Goal: Communication & Community: Answer question/provide support

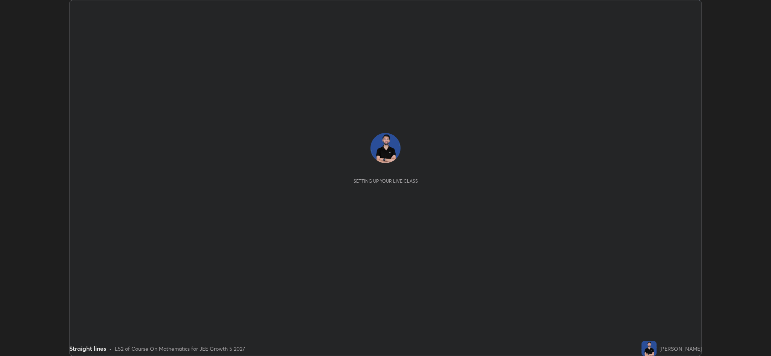
scroll to position [356, 771]
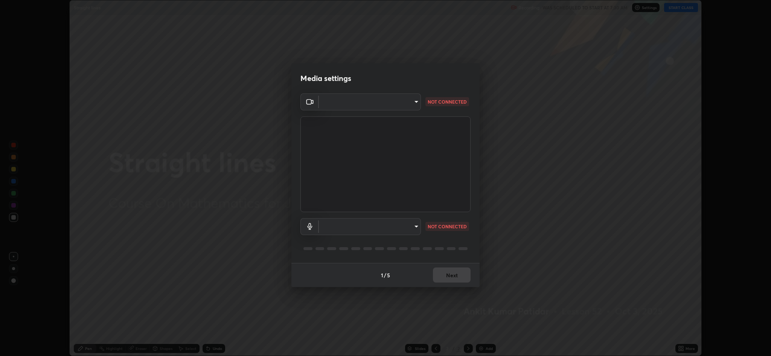
type input "8e34b32ae20a4f0b69f26c930565ddc5c539dbbcd65903d385f91d3a570b2700"
type input "664c4323d255d8e58a9214b6a9055a4be341b7fbfbb270b2ade32e56b3669ea3"
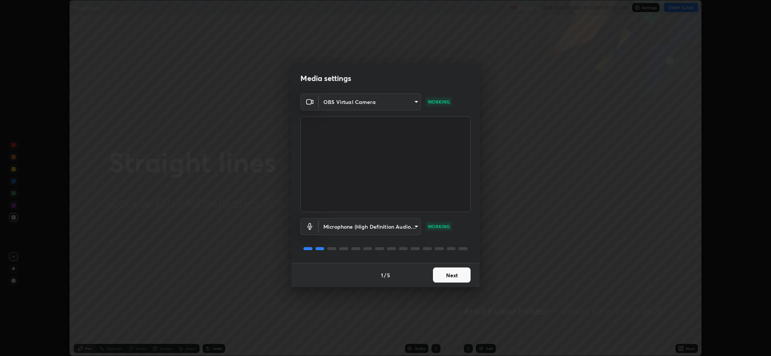
click at [445, 273] on button "Next" at bounding box center [452, 274] width 38 height 15
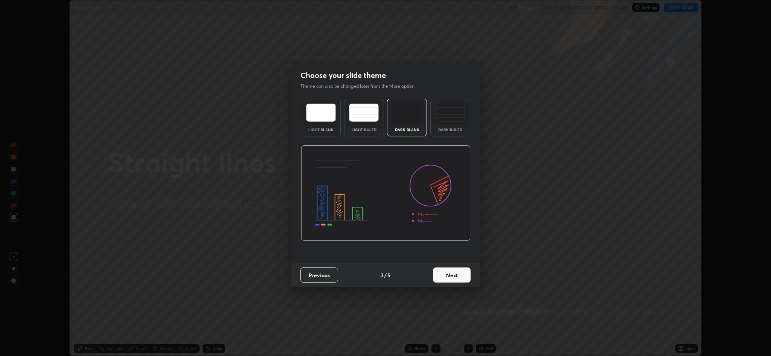
click at [446, 278] on button "Next" at bounding box center [452, 274] width 38 height 15
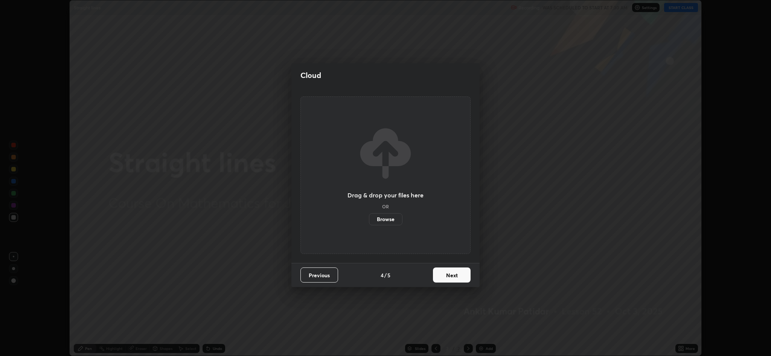
click at [445, 274] on button "Next" at bounding box center [452, 274] width 38 height 15
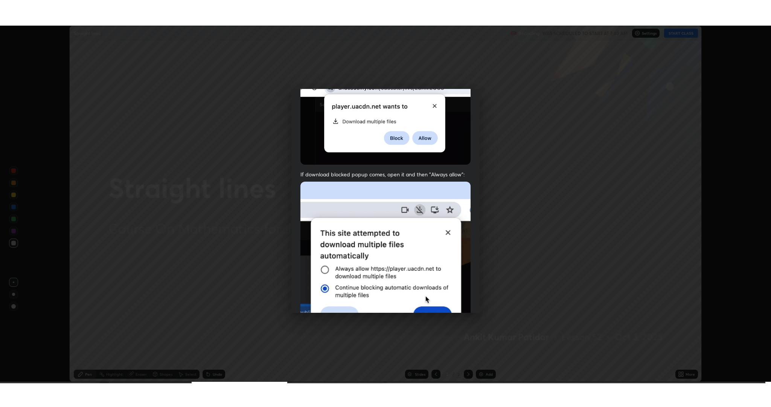
scroll to position [153, 0]
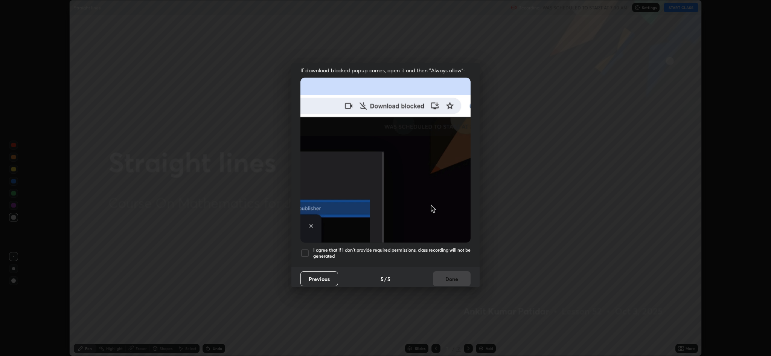
click at [308, 249] on div at bounding box center [304, 253] width 9 height 9
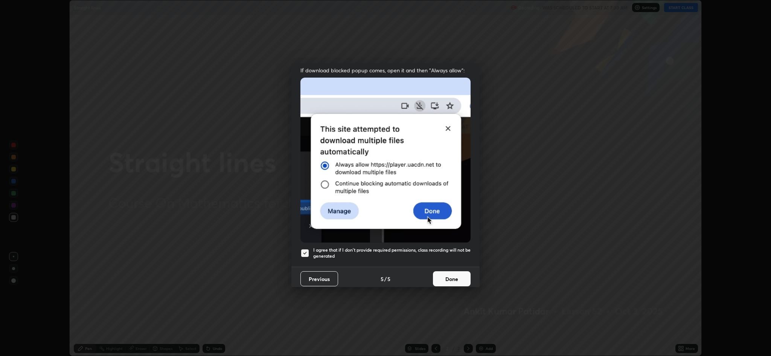
click at [448, 276] on button "Done" at bounding box center [452, 278] width 38 height 15
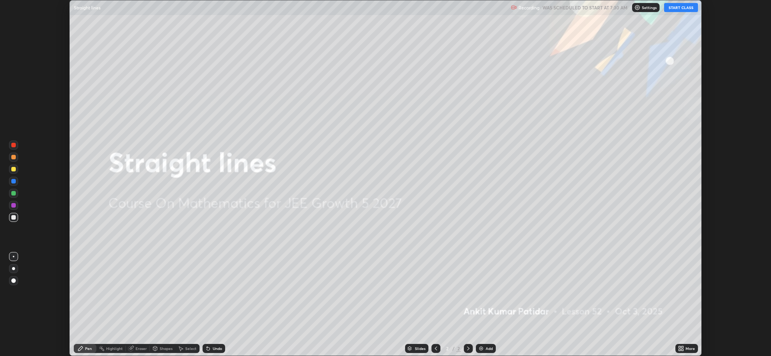
click at [685, 6] on button "START CLASS" at bounding box center [681, 7] width 34 height 9
click at [683, 349] on icon at bounding box center [683, 350] width 2 height 2
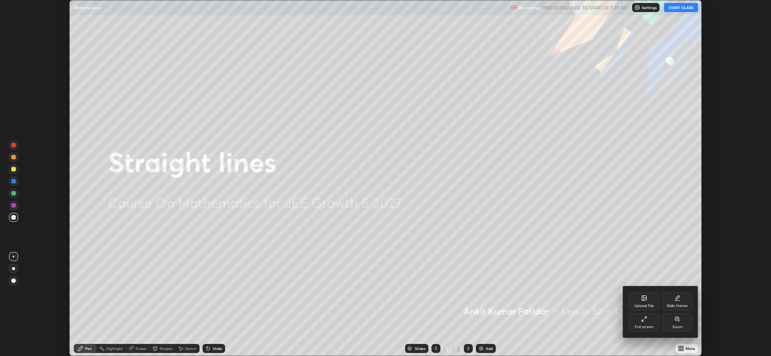
click at [638, 319] on div "Full screen" at bounding box center [644, 322] width 30 height 18
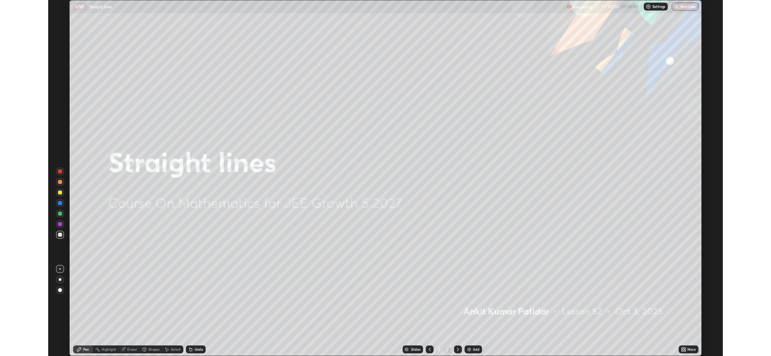
scroll to position [407, 771]
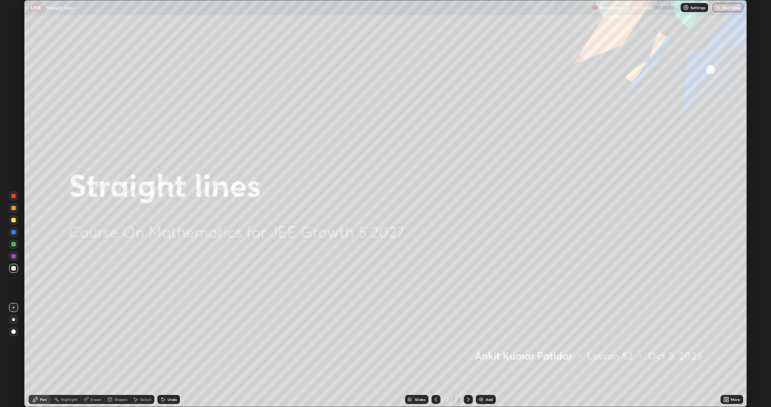
click at [483, 355] on img at bounding box center [481, 399] width 6 height 6
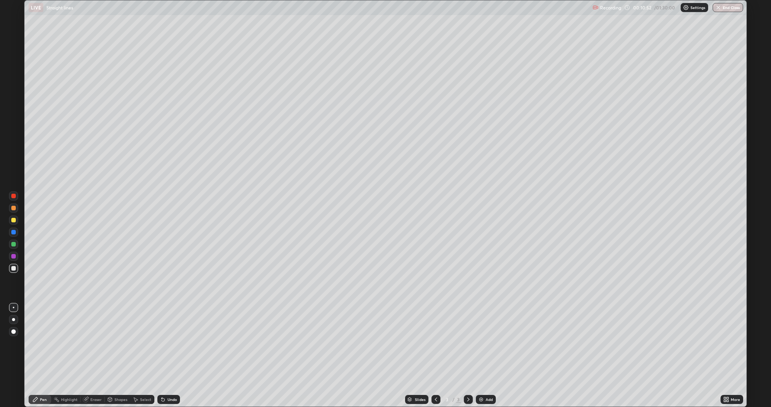
click at [13, 220] on div at bounding box center [13, 220] width 5 height 5
click at [174, 355] on div "Undo" at bounding box center [172, 399] width 9 height 4
click at [169, 355] on div "Undo" at bounding box center [172, 399] width 9 height 4
click at [171, 355] on div "Undo" at bounding box center [172, 399] width 9 height 4
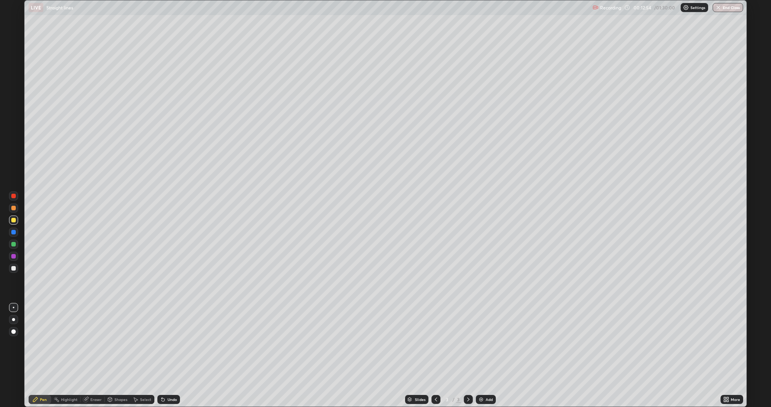
click at [488, 355] on div "Add" at bounding box center [489, 399] width 7 height 4
click at [14, 268] on div at bounding box center [13, 268] width 5 height 5
click at [90, 355] on div "Eraser" at bounding box center [95, 399] width 11 height 4
click at [14, 355] on icon at bounding box center [14, 374] width 6 height 6
click at [41, 355] on div "Pen" at bounding box center [43, 399] width 7 height 4
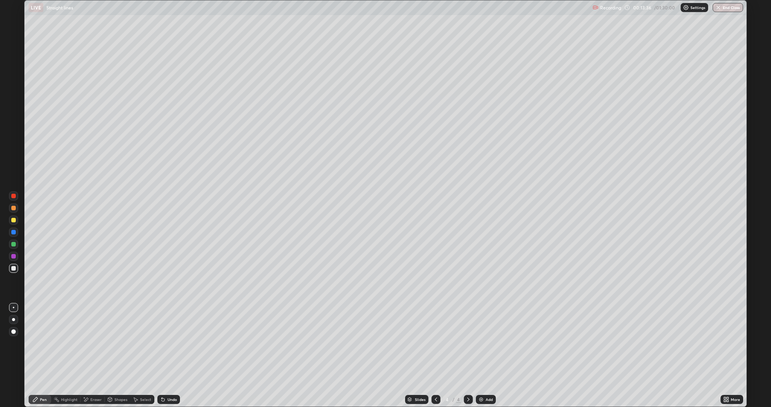
click at [167, 355] on div "Undo" at bounding box center [168, 399] width 23 height 9
click at [93, 355] on div "Eraser" at bounding box center [95, 399] width 11 height 4
click at [41, 355] on div "Pen" at bounding box center [43, 399] width 7 height 4
click at [168, 355] on div "Undo" at bounding box center [172, 399] width 9 height 4
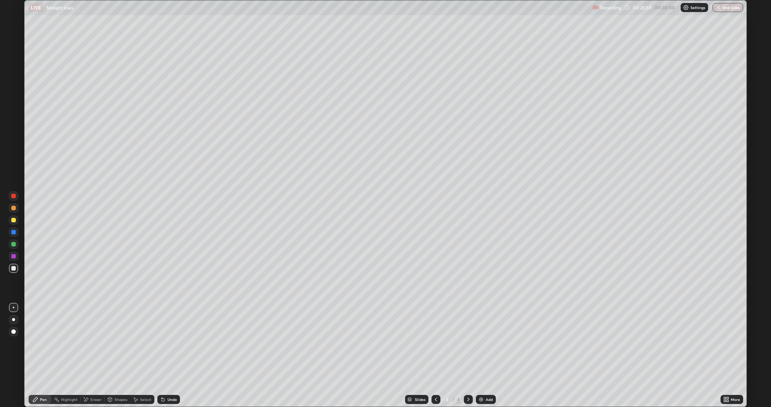
click at [486, 355] on div "Add" at bounding box center [489, 399] width 7 height 4
click at [482, 355] on img at bounding box center [481, 399] width 6 height 6
click at [92, 355] on div "Eraser" at bounding box center [95, 399] width 11 height 4
click at [39, 355] on div "Pen" at bounding box center [40, 399] width 23 height 9
click at [40, 355] on div "Pen" at bounding box center [43, 399] width 7 height 4
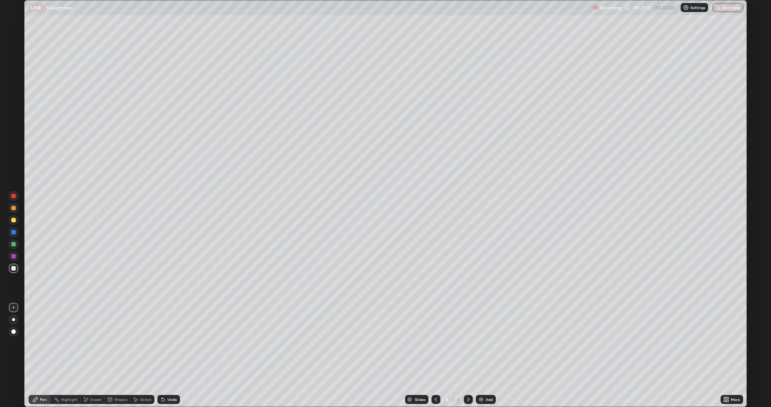
click at [162, 355] on icon at bounding box center [163, 399] width 3 height 3
click at [14, 220] on div at bounding box center [13, 220] width 5 height 5
click at [169, 355] on div "Undo" at bounding box center [172, 399] width 9 height 4
click at [14, 268] on div at bounding box center [13, 268] width 5 height 5
click at [14, 197] on div at bounding box center [13, 196] width 5 height 5
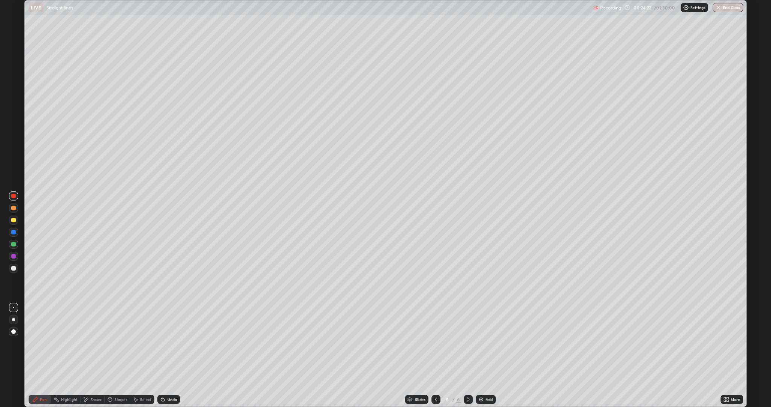
click at [14, 244] on div at bounding box center [13, 244] width 5 height 5
click at [13, 219] on div at bounding box center [13, 220] width 5 height 5
click at [13, 266] on div at bounding box center [13, 268] width 5 height 5
click at [169, 355] on div "Undo" at bounding box center [172, 399] width 9 height 4
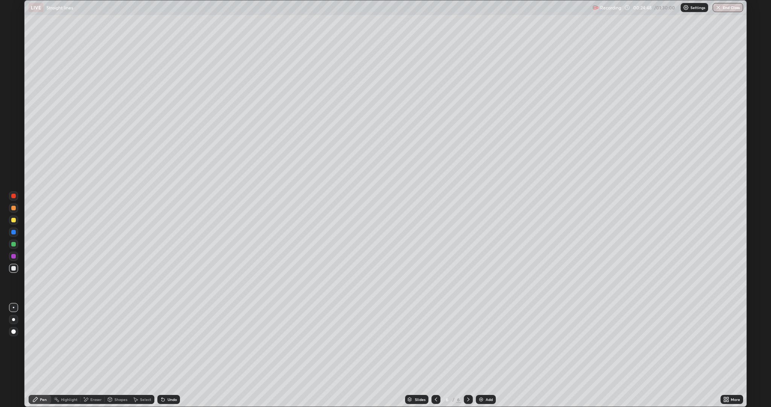
click at [171, 355] on div "Undo" at bounding box center [172, 399] width 9 height 4
click at [170, 355] on div "Undo" at bounding box center [172, 399] width 9 height 4
click at [168, 355] on div "Undo" at bounding box center [172, 399] width 9 height 4
click at [165, 355] on icon at bounding box center [163, 399] width 6 height 6
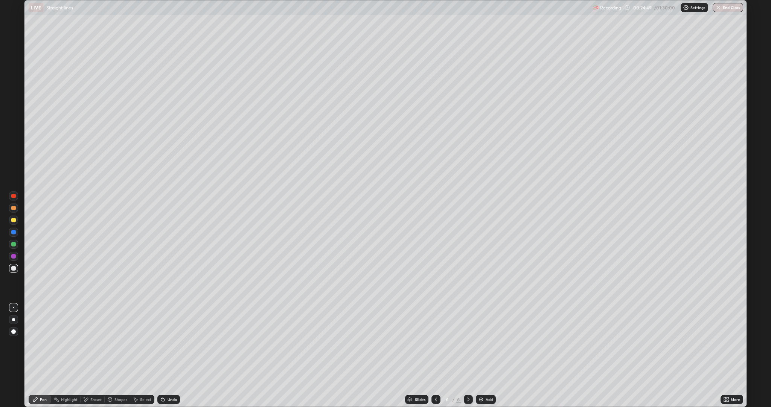
click at [165, 355] on icon at bounding box center [163, 399] width 6 height 6
click at [166, 355] on div "Undo" at bounding box center [168, 399] width 23 height 9
click at [168, 355] on div "Undo" at bounding box center [168, 399] width 23 height 9
click at [168, 355] on div "Undo" at bounding box center [172, 399] width 9 height 4
click at [166, 355] on div "Undo" at bounding box center [168, 399] width 23 height 9
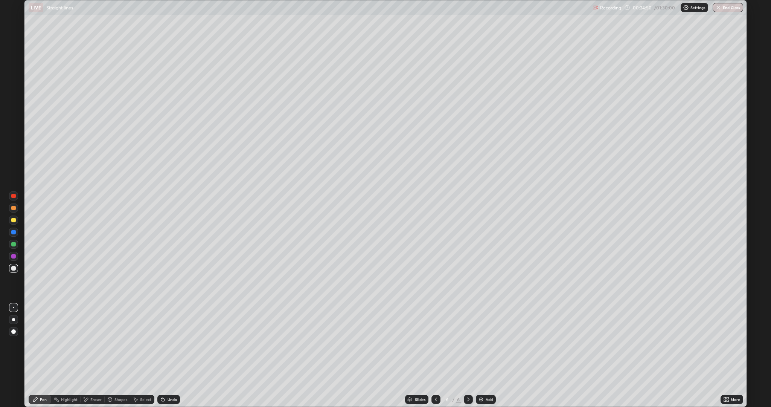
click at [162, 355] on icon at bounding box center [163, 399] width 3 height 3
click at [164, 355] on icon at bounding box center [163, 399] width 6 height 6
click at [162, 355] on icon at bounding box center [162, 397] width 1 height 1
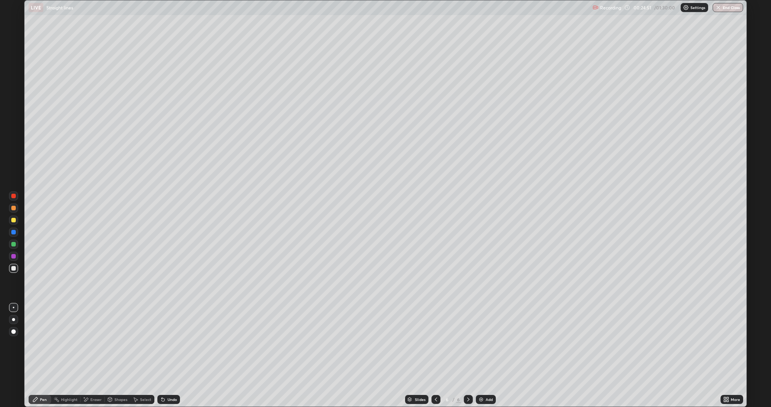
click at [166, 355] on div "Undo" at bounding box center [168, 399] width 23 height 9
click at [162, 355] on icon at bounding box center [162, 397] width 1 height 1
click at [167, 355] on div "Undo" at bounding box center [168, 399] width 23 height 9
click at [171, 355] on div "Undo" at bounding box center [172, 399] width 9 height 4
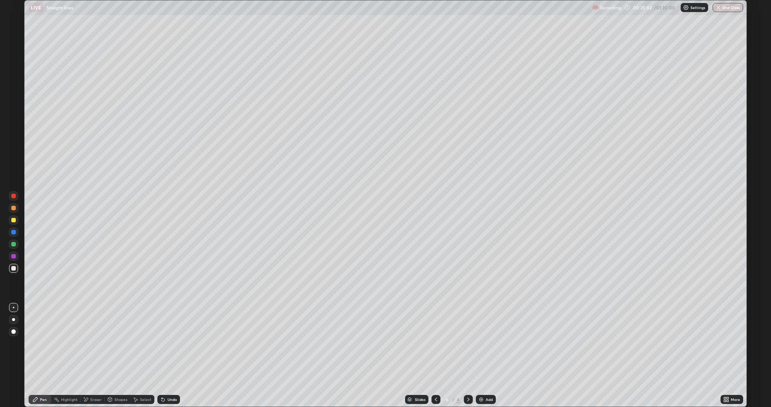
click at [171, 355] on div "Undo" at bounding box center [172, 399] width 9 height 4
click at [13, 220] on div at bounding box center [13, 220] width 5 height 5
click at [124, 355] on div "Shapes" at bounding box center [120, 399] width 13 height 4
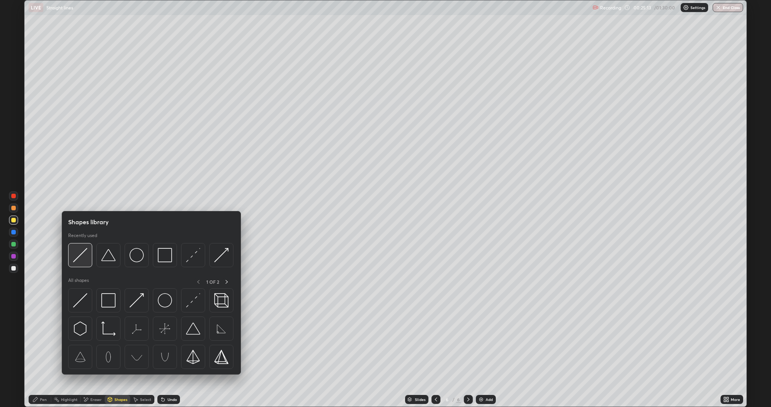
click at [83, 256] on img at bounding box center [80, 255] width 14 height 14
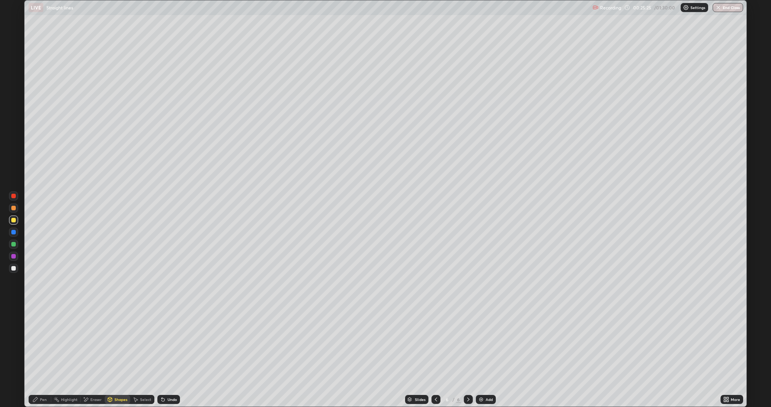
click at [44, 355] on div "Pen" at bounding box center [43, 399] width 7 height 4
click at [15, 270] on div at bounding box center [13, 268] width 5 height 5
click at [14, 230] on div at bounding box center [13, 232] width 5 height 5
click at [13, 267] on div at bounding box center [13, 268] width 5 height 5
click at [13, 244] on div at bounding box center [13, 244] width 5 height 5
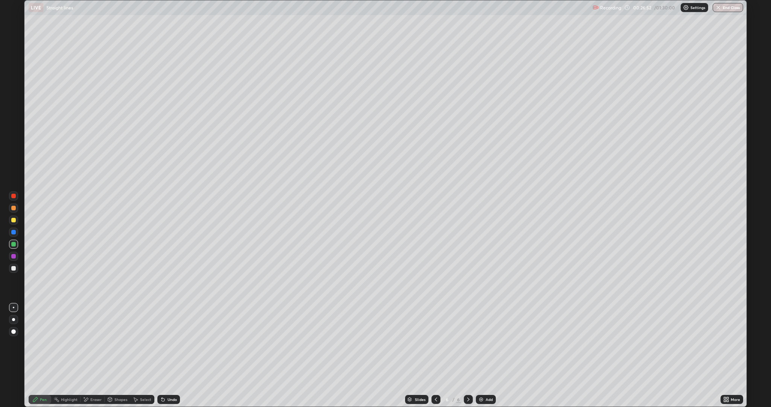
click at [15, 219] on div at bounding box center [13, 220] width 5 height 5
click at [14, 208] on div at bounding box center [13, 208] width 5 height 5
click at [15, 255] on div at bounding box center [13, 256] width 5 height 5
click at [14, 233] on div at bounding box center [13, 232] width 5 height 5
click at [168, 355] on div "Undo" at bounding box center [172, 399] width 9 height 4
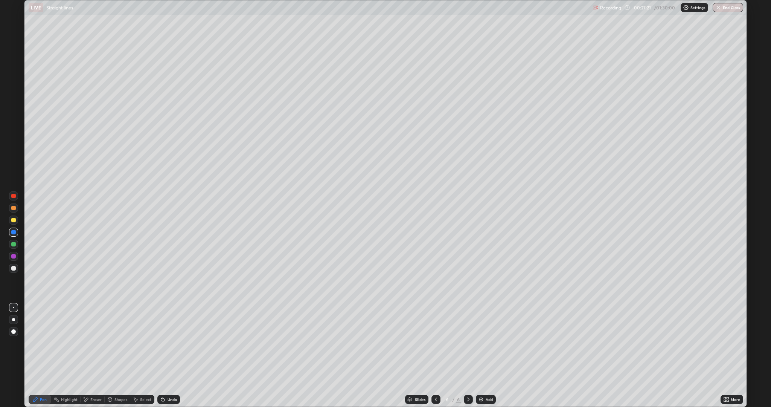
click at [169, 355] on div "Undo" at bounding box center [172, 399] width 9 height 4
click at [171, 355] on div "Undo" at bounding box center [172, 399] width 9 height 4
click at [14, 196] on div at bounding box center [13, 196] width 5 height 5
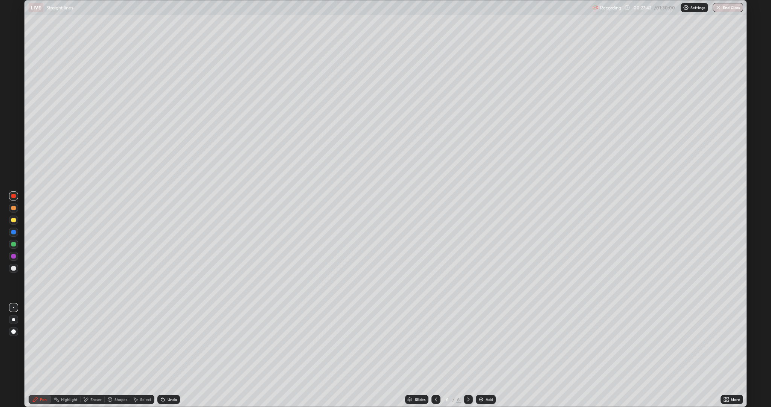
click at [11, 256] on div at bounding box center [13, 256] width 5 height 5
click at [12, 196] on div at bounding box center [13, 196] width 5 height 5
click at [12, 254] on div at bounding box center [13, 256] width 5 height 5
click at [13, 231] on div at bounding box center [13, 232] width 5 height 5
click at [12, 270] on div at bounding box center [13, 268] width 5 height 5
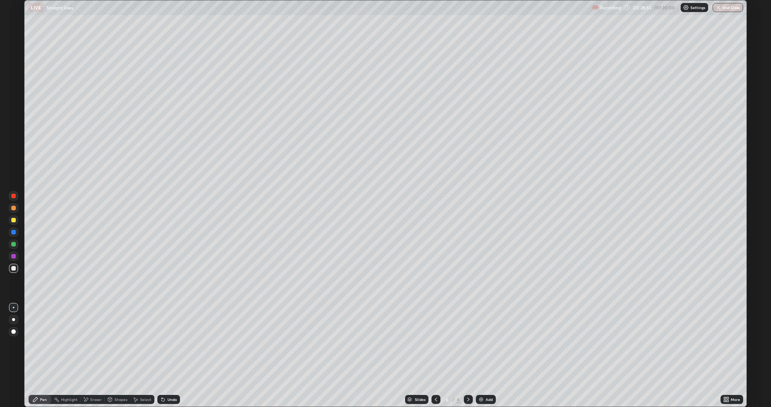
click at [86, 355] on icon at bounding box center [86, 399] width 4 height 4
click at [41, 355] on div "Pen" at bounding box center [43, 399] width 7 height 4
click at [143, 355] on div "Select" at bounding box center [145, 399] width 11 height 4
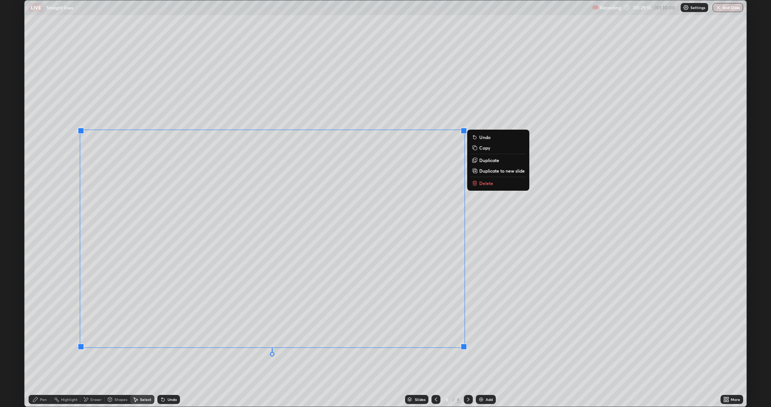
click at [482, 159] on p "Duplicate" at bounding box center [489, 160] width 20 height 6
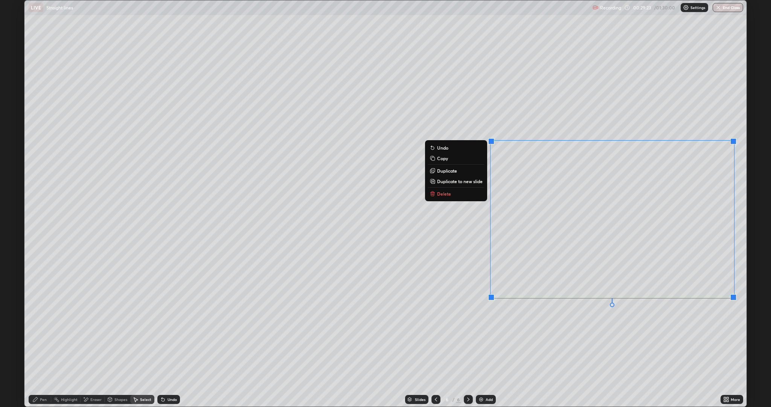
click at [357, 310] on div "0 ° Undo Copy Duplicate Duplicate to new slide Delete" at bounding box center [385, 203] width 722 height 406
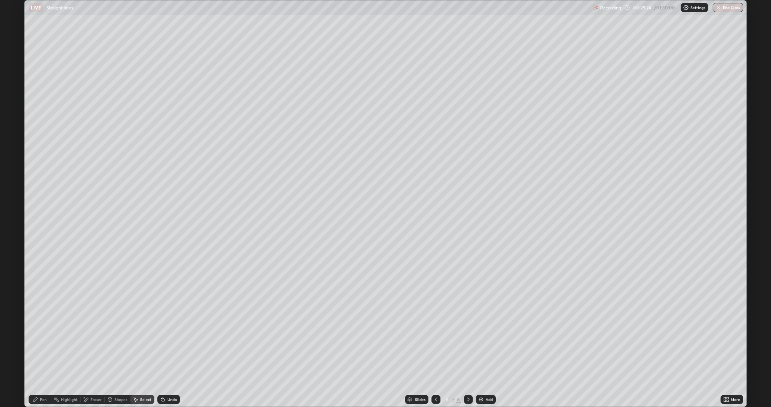
click at [98, 355] on div "Eraser" at bounding box center [95, 399] width 11 height 4
click at [168, 355] on div "Undo" at bounding box center [172, 399] width 9 height 4
click at [171, 355] on div "Undo" at bounding box center [172, 399] width 9 height 4
click at [168, 355] on div "Undo" at bounding box center [172, 399] width 9 height 4
click at [171, 355] on div "Undo" at bounding box center [172, 399] width 9 height 4
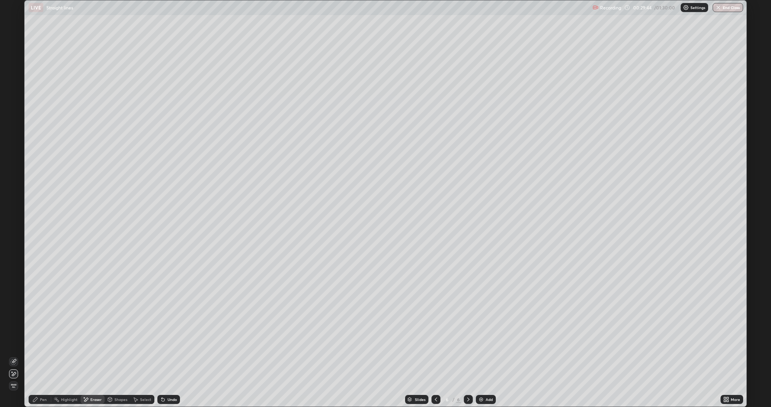
click at [167, 355] on div "Undo" at bounding box center [168, 399] width 23 height 9
click at [162, 355] on icon at bounding box center [163, 399] width 3 height 3
click at [167, 355] on div "Undo" at bounding box center [168, 399] width 23 height 9
click at [169, 355] on div "Undo" at bounding box center [172, 399] width 9 height 4
click at [12, 355] on icon at bounding box center [14, 361] width 6 height 6
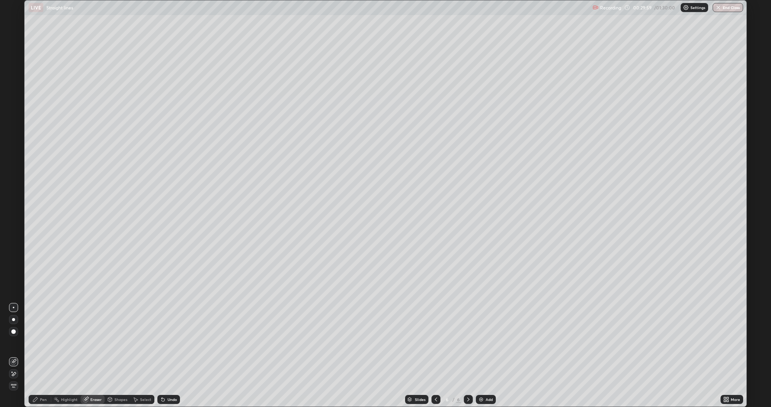
click at [41, 355] on div "Pen" at bounding box center [43, 399] width 7 height 4
click at [14, 244] on div at bounding box center [13, 244] width 5 height 5
click at [96, 355] on div "Eraser" at bounding box center [95, 399] width 11 height 4
click at [39, 355] on div "Pen" at bounding box center [40, 399] width 23 height 9
click at [171, 355] on div "Undo" at bounding box center [172, 399] width 9 height 4
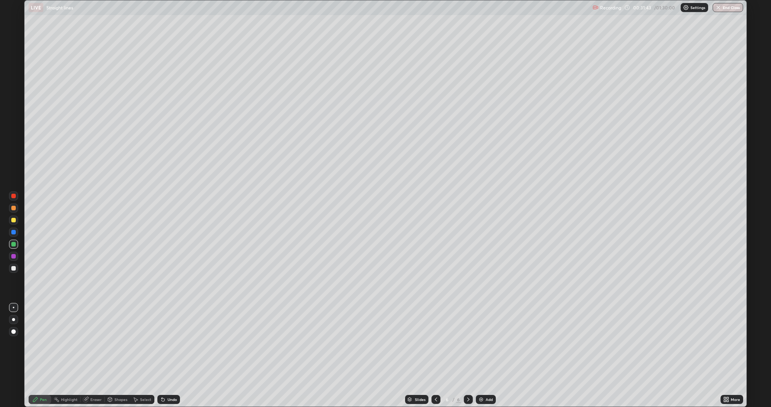
click at [169, 355] on div "Undo" at bounding box center [172, 399] width 9 height 4
click at [728, 355] on icon at bounding box center [728, 398] width 2 height 2
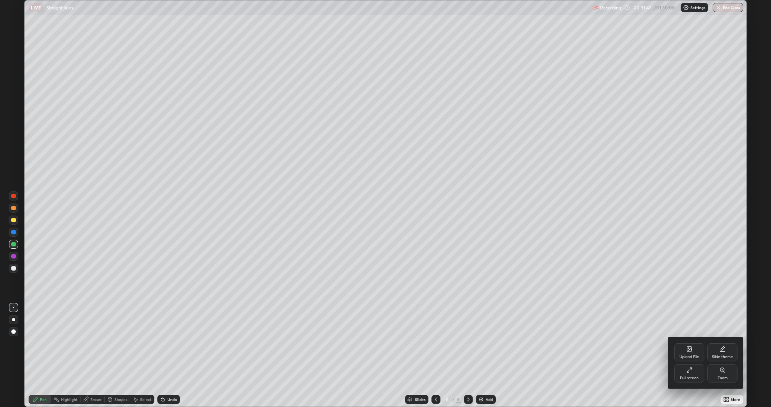
click at [686, 355] on div "Full screen" at bounding box center [689, 373] width 30 height 18
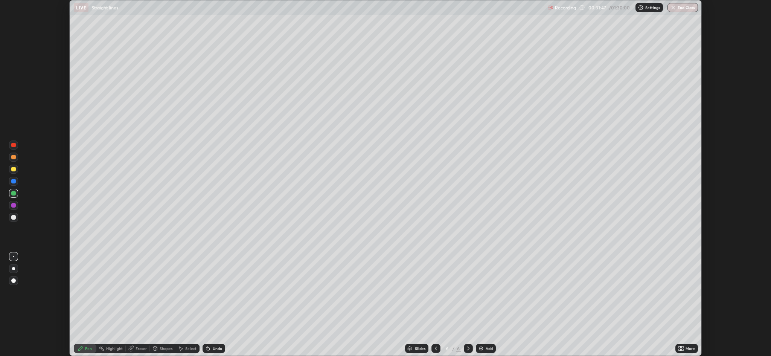
scroll to position [37297, 36881]
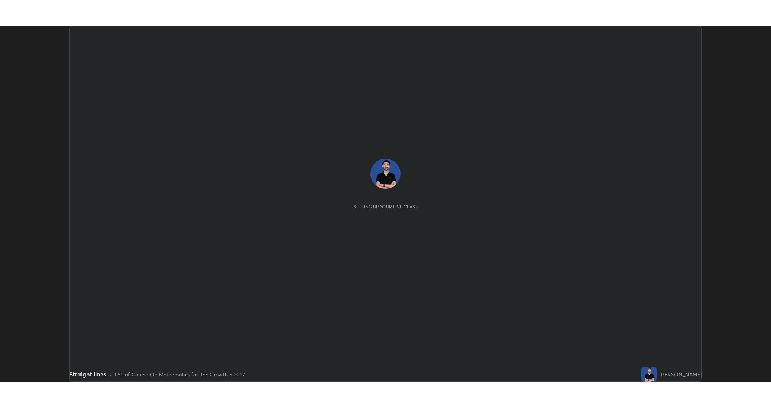
scroll to position [356, 771]
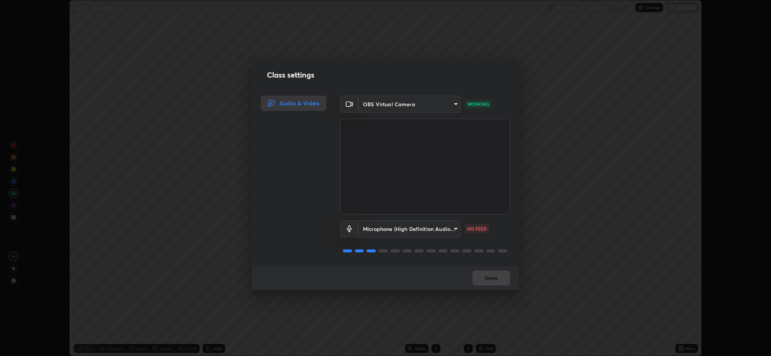
click at [409, 227] on body "Erase all LIVE Straight lines Recording 00:35:35 / 01:30:00 Settings End Class …" at bounding box center [385, 178] width 771 height 356
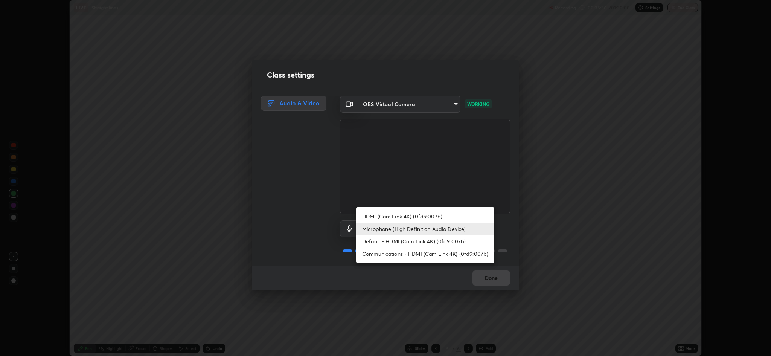
click at [382, 229] on li "Microphone (High Definition Audio Device)" at bounding box center [425, 229] width 138 height 12
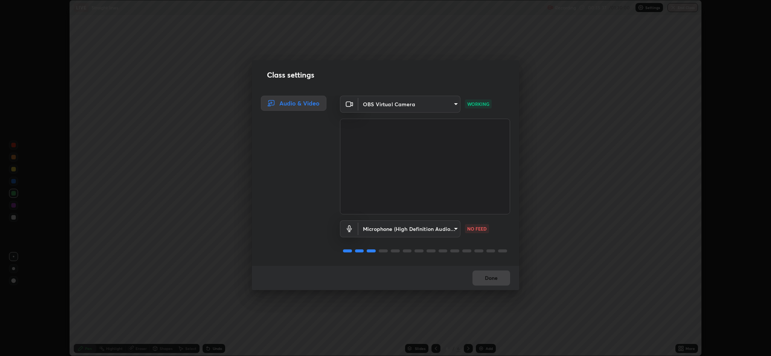
click at [393, 227] on body "Erase all LIVE Straight lines Recording 00:35:37 / 01:30:00 Settings End Class …" at bounding box center [385, 178] width 771 height 356
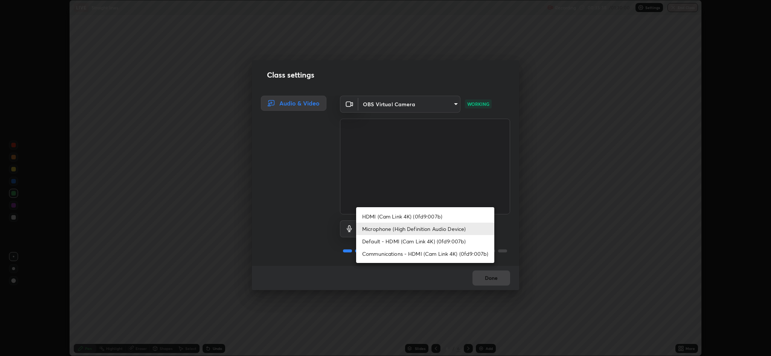
click at [389, 241] on li "Default - HDMI (Cam Link 4K) (0fd9:007b)" at bounding box center [425, 241] width 138 height 12
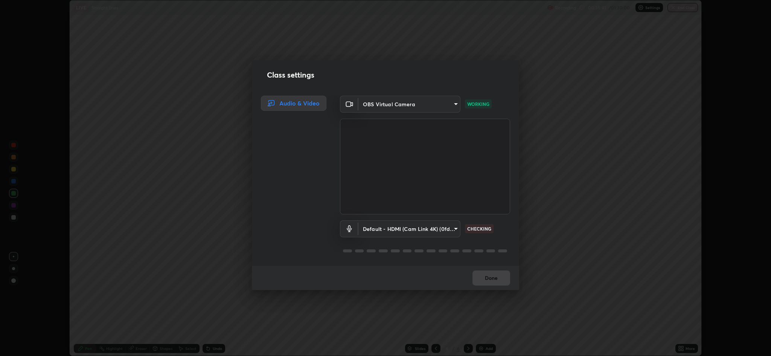
click at [404, 223] on body "Erase all LIVE Straight lines Recording 00:35:41 / 01:30:00 Settings End Class …" at bounding box center [385, 178] width 771 height 356
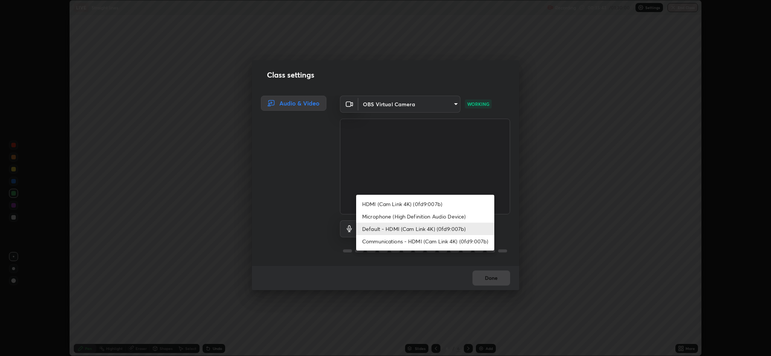
click at [389, 213] on li "Microphone (High Definition Audio Device)" at bounding box center [425, 216] width 138 height 12
type input "664c4323d255d8e58a9214b6a9055a4be341b7fbfbb270b2ade32e56b3669ea3"
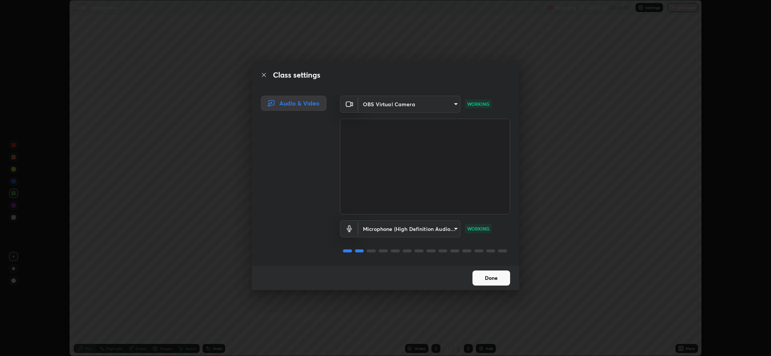
click at [490, 281] on button "Done" at bounding box center [492, 277] width 38 height 15
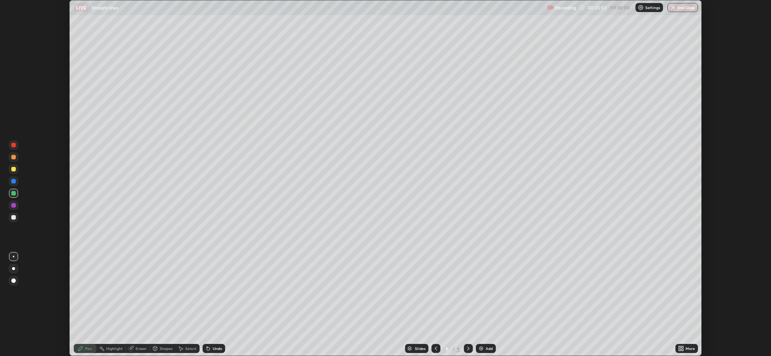
click at [679, 348] on icon at bounding box center [680, 347] width 2 height 2
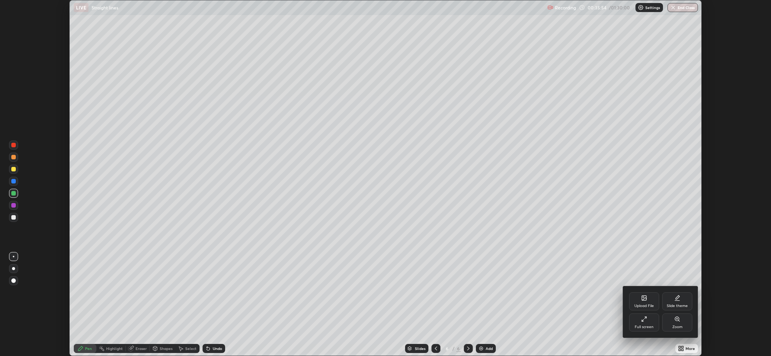
click at [640, 308] on div "Upload File" at bounding box center [644, 306] width 20 height 4
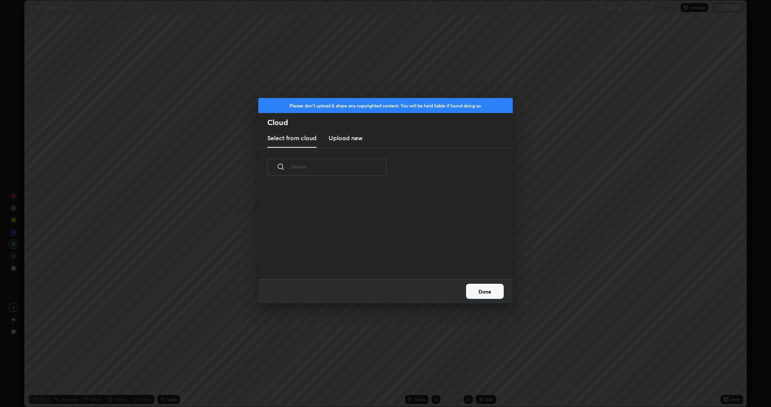
scroll to position [93, 242]
click at [354, 343] on div "Please don't upload & share any copyrighted content. You will be held liable if…" at bounding box center [385, 203] width 771 height 407
click at [484, 290] on button "Done" at bounding box center [485, 291] width 38 height 15
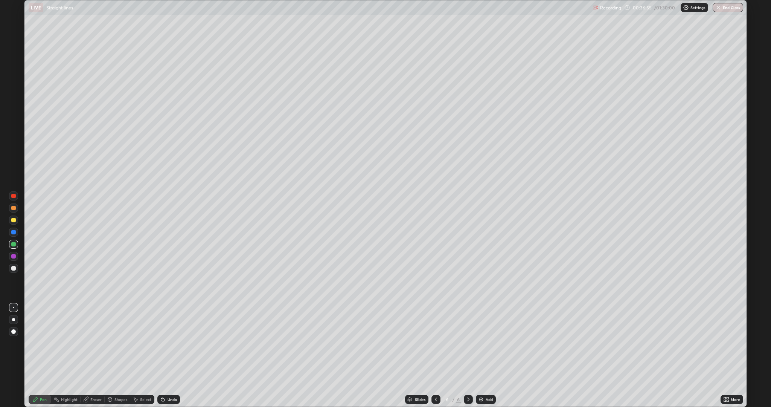
click at [94, 355] on div "Eraser" at bounding box center [95, 399] width 11 height 4
click at [41, 355] on div "Pen" at bounding box center [43, 399] width 7 height 4
click at [14, 206] on div at bounding box center [13, 208] width 5 height 5
click at [173, 355] on div "Undo" at bounding box center [172, 399] width 9 height 4
click at [171, 355] on div "Undo" at bounding box center [172, 399] width 9 height 4
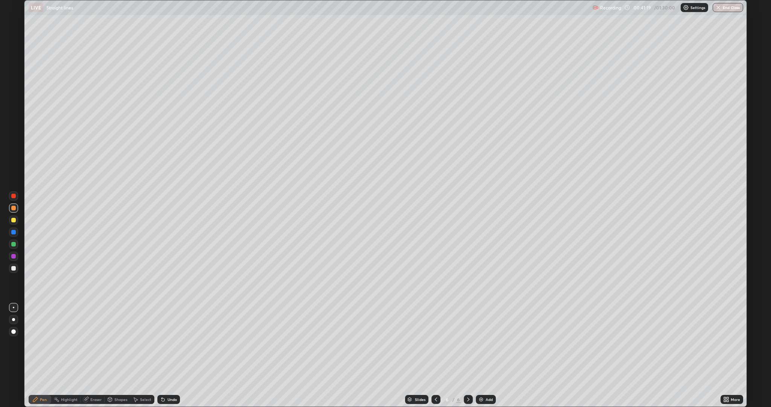
click at [168, 355] on div "Undo" at bounding box center [172, 399] width 9 height 4
click at [171, 355] on div "Undo" at bounding box center [172, 399] width 9 height 4
click at [168, 355] on div "Undo" at bounding box center [172, 399] width 9 height 4
click at [168, 355] on div "Undo" at bounding box center [168, 399] width 23 height 9
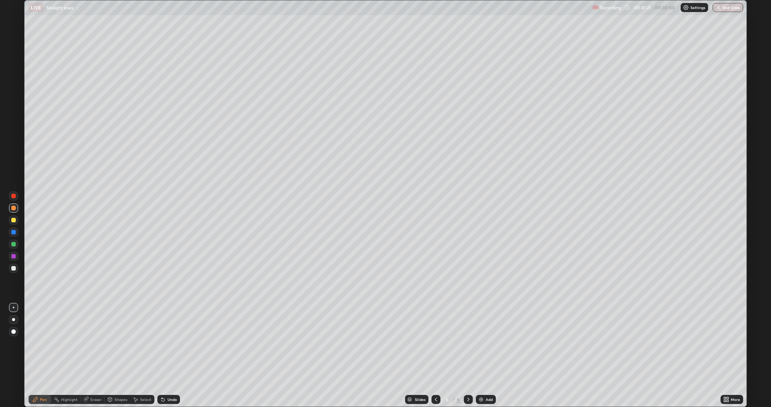
click at [167, 355] on div "Undo" at bounding box center [168, 399] width 23 height 9
click at [162, 355] on icon at bounding box center [163, 399] width 3 height 3
click at [166, 355] on div "Undo" at bounding box center [168, 399] width 23 height 9
click at [162, 355] on icon at bounding box center [163, 399] width 3 height 3
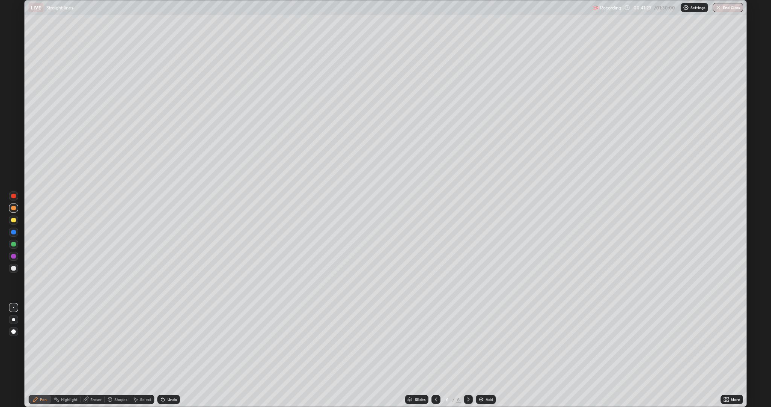
click at [162, 355] on icon at bounding box center [163, 399] width 3 height 3
click at [165, 355] on icon at bounding box center [163, 399] width 6 height 6
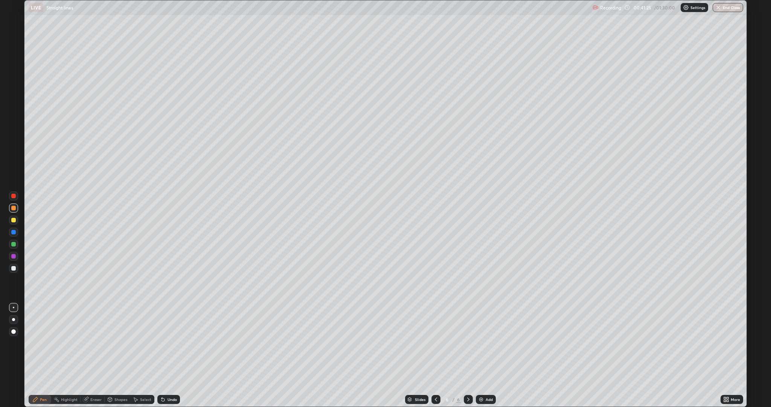
click at [165, 355] on icon at bounding box center [163, 399] width 6 height 6
click at [162, 355] on icon at bounding box center [162, 397] width 1 height 1
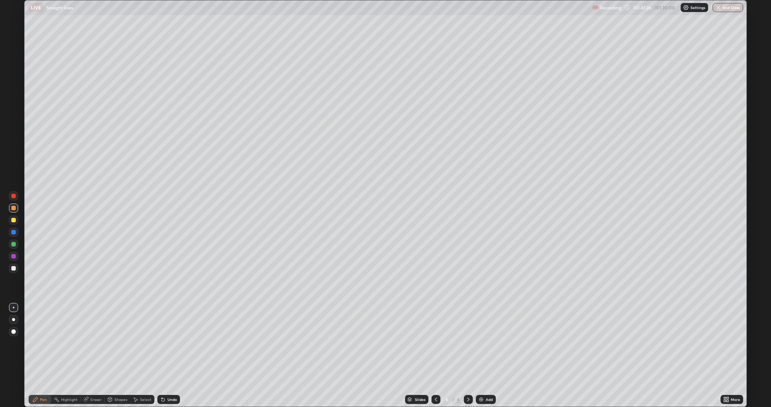
click at [162, 355] on icon at bounding box center [162, 397] width 1 height 1
click at [162, 355] on div "Undo" at bounding box center [168, 399] width 23 height 9
click at [161, 355] on div "Undo" at bounding box center [168, 399] width 23 height 9
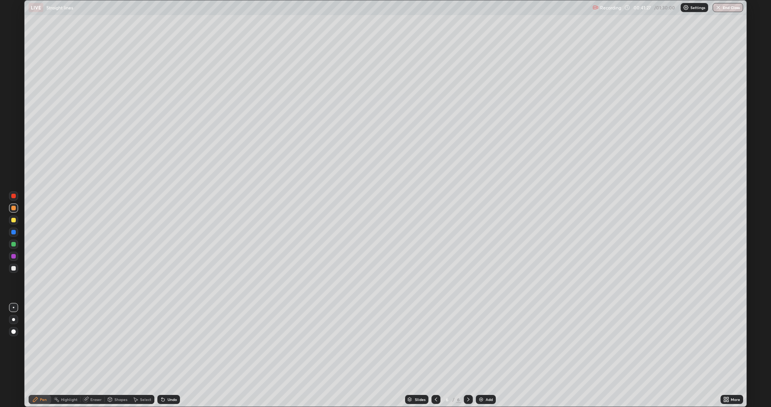
click at [161, 355] on div "Undo" at bounding box center [168, 399] width 23 height 9
click at [162, 355] on div "Undo" at bounding box center [168, 399] width 23 height 9
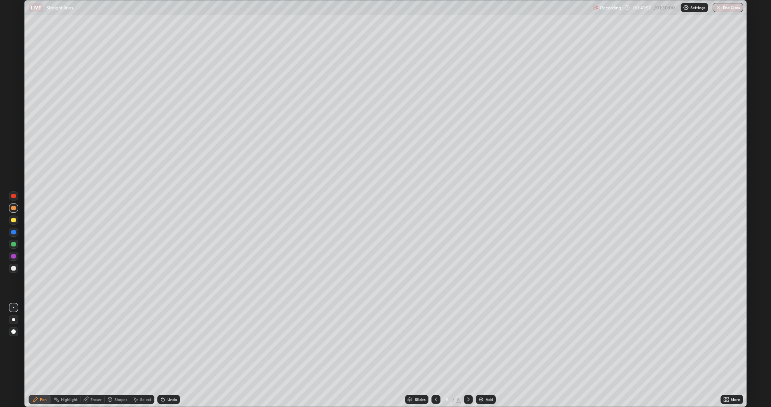
click at [14, 268] on div at bounding box center [13, 268] width 5 height 5
click at [14, 220] on div at bounding box center [13, 220] width 5 height 5
click at [117, 355] on div "Shapes" at bounding box center [120, 399] width 13 height 4
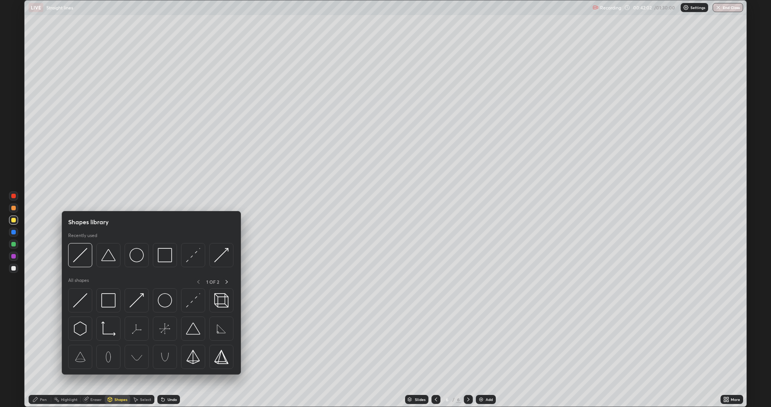
click at [49, 355] on div "Pen" at bounding box center [40, 399] width 23 height 9
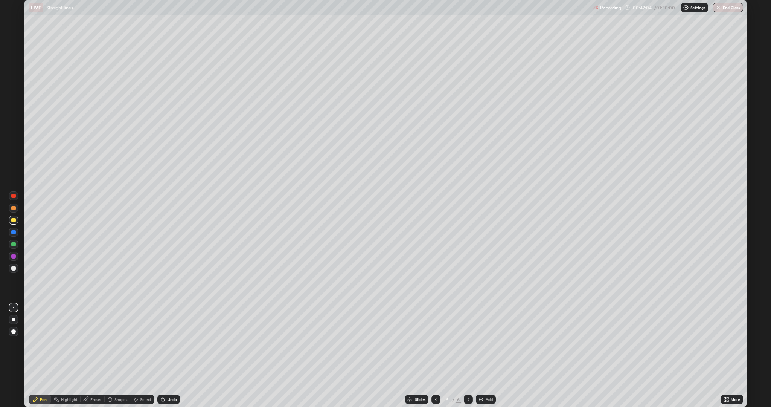
click at [92, 355] on div "Eraser" at bounding box center [95, 399] width 11 height 4
click at [44, 355] on div "Pen" at bounding box center [43, 399] width 7 height 4
click at [15, 244] on div at bounding box center [13, 244] width 5 height 5
click at [168, 355] on div "Undo" at bounding box center [172, 399] width 9 height 4
click at [99, 355] on div "Eraser" at bounding box center [93, 399] width 24 height 9
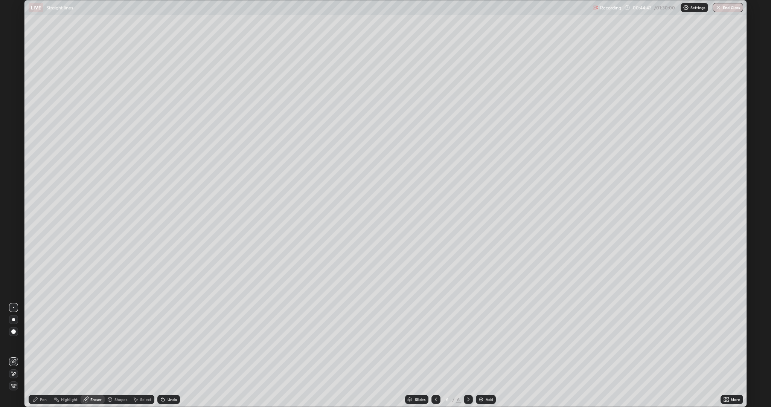
click at [40, 355] on div "Pen" at bounding box center [43, 399] width 7 height 4
click at [13, 256] on div at bounding box center [13, 256] width 5 height 5
click at [487, 355] on div "Add" at bounding box center [489, 399] width 7 height 4
click at [14, 220] on div at bounding box center [13, 220] width 5 height 5
click at [168, 355] on div "Undo" at bounding box center [172, 399] width 9 height 4
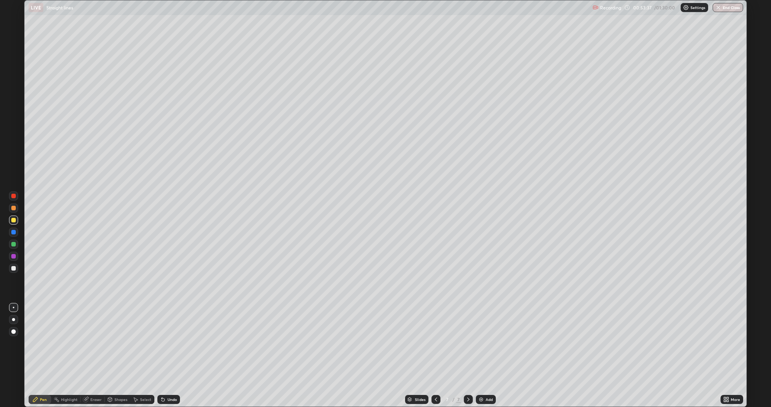
click at [167, 355] on div "Undo" at bounding box center [168, 399] width 23 height 9
click at [168, 355] on div "Undo" at bounding box center [172, 399] width 9 height 4
click at [168, 355] on div "Undo" at bounding box center [168, 399] width 23 height 9
click at [433, 355] on icon at bounding box center [436, 399] width 6 height 6
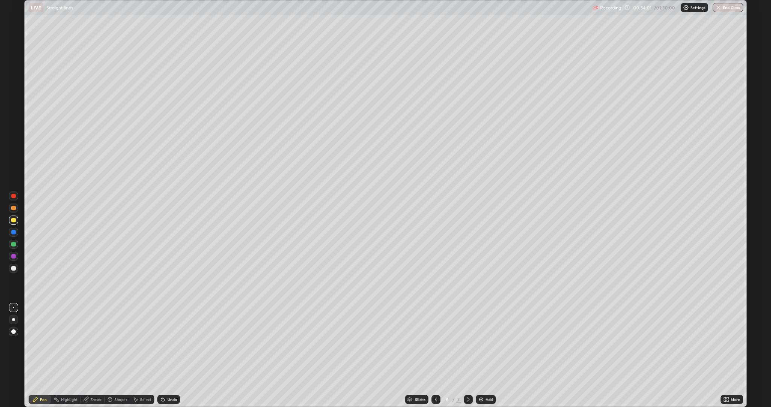
click at [458, 355] on div "7" at bounding box center [458, 399] width 5 height 7
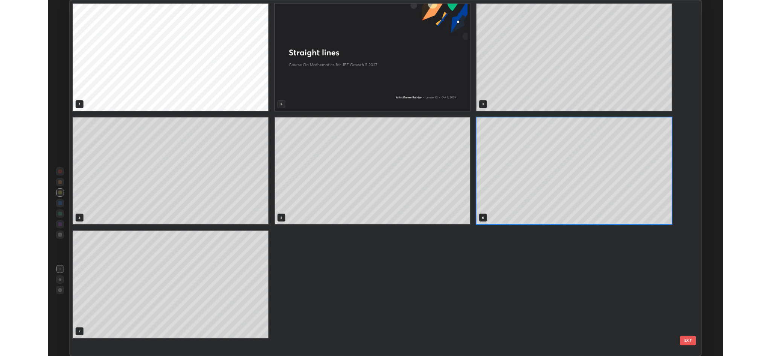
scroll to position [404, 718]
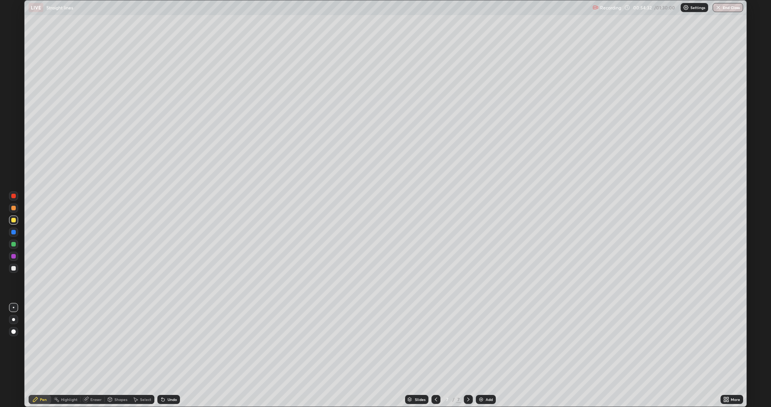
click at [176, 355] on div "Undo" at bounding box center [168, 399] width 23 height 9
click at [486, 355] on div "Add" at bounding box center [489, 399] width 7 height 4
click at [14, 268] on div at bounding box center [13, 268] width 5 height 5
click at [14, 220] on div at bounding box center [13, 220] width 5 height 5
click at [173, 355] on div "Undo" at bounding box center [172, 399] width 9 height 4
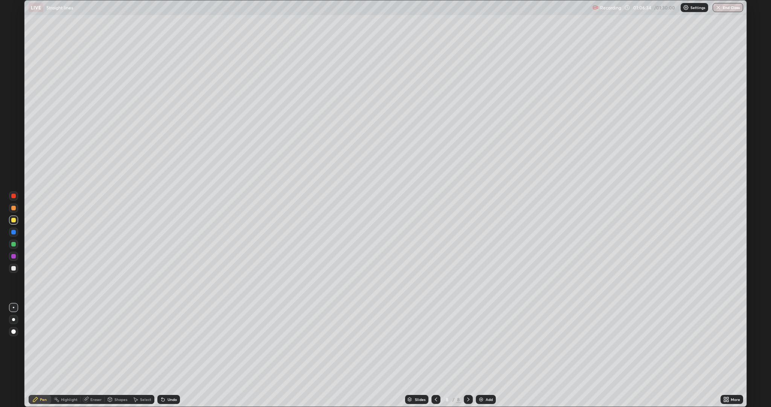
click at [171, 355] on div "Undo" at bounding box center [172, 399] width 9 height 4
click at [170, 355] on div "Undo" at bounding box center [172, 399] width 9 height 4
click at [171, 355] on div "Undo" at bounding box center [172, 399] width 9 height 4
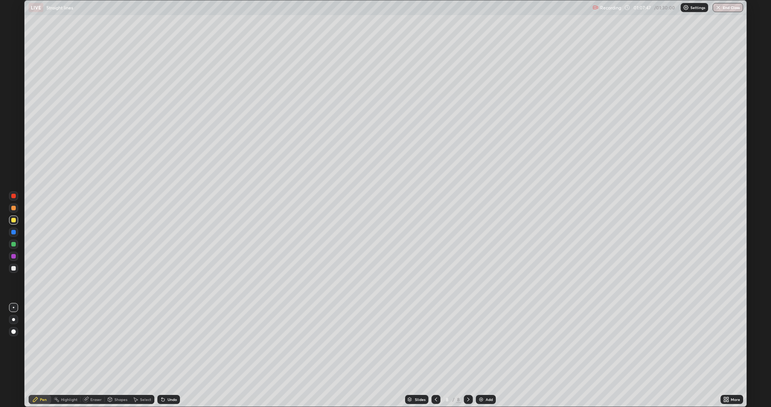
click at [167, 355] on div "Undo" at bounding box center [168, 399] width 23 height 9
click at [170, 355] on div "Undo" at bounding box center [172, 399] width 9 height 4
click at [168, 355] on div "Undo" at bounding box center [172, 399] width 9 height 4
click at [169, 355] on div "Undo" at bounding box center [172, 399] width 9 height 4
click at [171, 355] on div "Undo" at bounding box center [172, 399] width 9 height 4
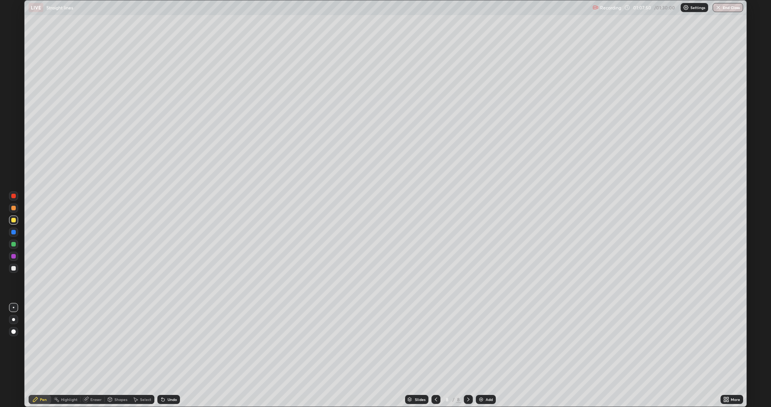
click at [171, 355] on div "Undo" at bounding box center [172, 399] width 9 height 4
click at [168, 355] on div "Undo" at bounding box center [172, 399] width 9 height 4
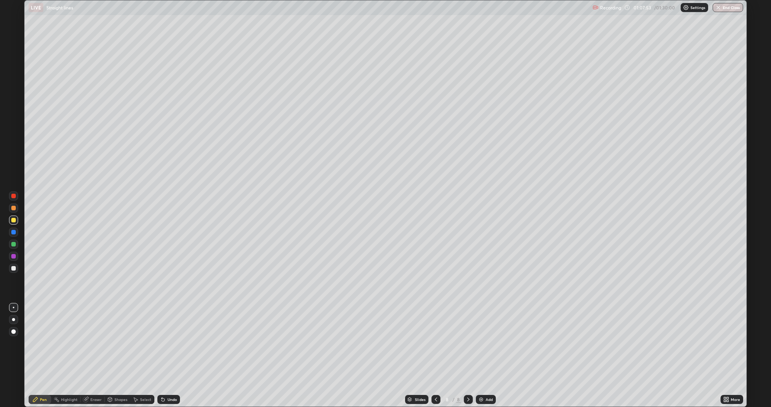
click at [170, 355] on div "Undo" at bounding box center [172, 399] width 9 height 4
click at [169, 355] on div "Undo" at bounding box center [172, 399] width 9 height 4
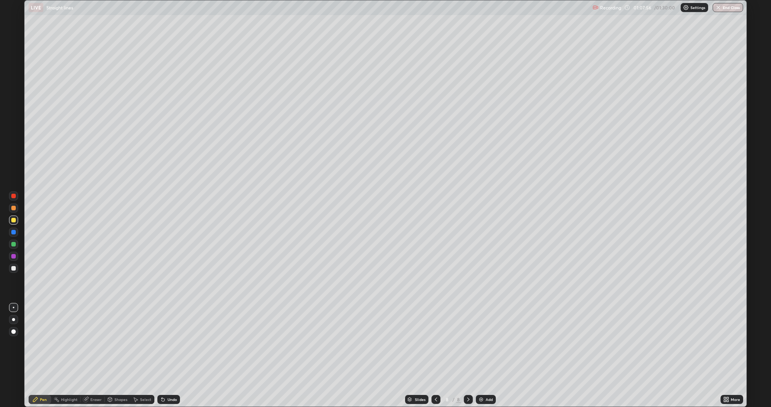
click at [168, 355] on div "Undo" at bounding box center [172, 399] width 9 height 4
click at [165, 355] on icon at bounding box center [163, 399] width 6 height 6
click at [163, 355] on icon at bounding box center [163, 399] width 6 height 6
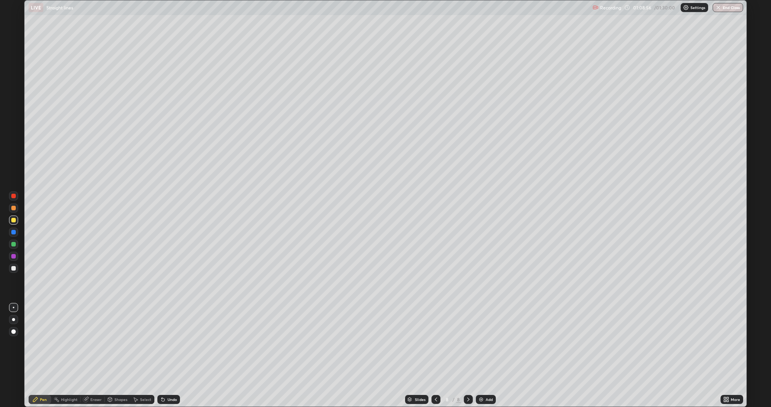
click at [162, 355] on icon at bounding box center [163, 399] width 3 height 3
click at [95, 355] on div "Eraser" at bounding box center [95, 399] width 11 height 4
click at [12, 355] on icon at bounding box center [12, 371] width 1 height 1
click at [40, 355] on div "Pen" at bounding box center [40, 399] width 23 height 9
click at [485, 355] on div "Add" at bounding box center [486, 399] width 20 height 9
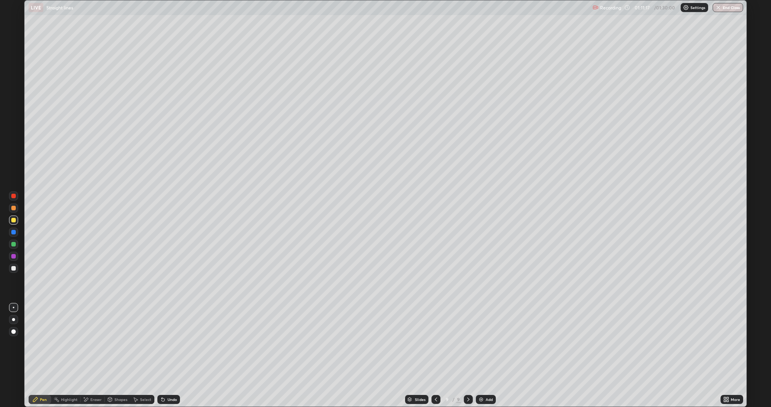
click at [13, 270] on div at bounding box center [13, 268] width 5 height 5
click at [433, 355] on icon at bounding box center [436, 399] width 6 height 6
click at [435, 355] on icon at bounding box center [436, 399] width 2 height 4
click at [467, 355] on icon at bounding box center [468, 399] width 6 height 6
click at [465, 355] on icon at bounding box center [468, 399] width 6 height 6
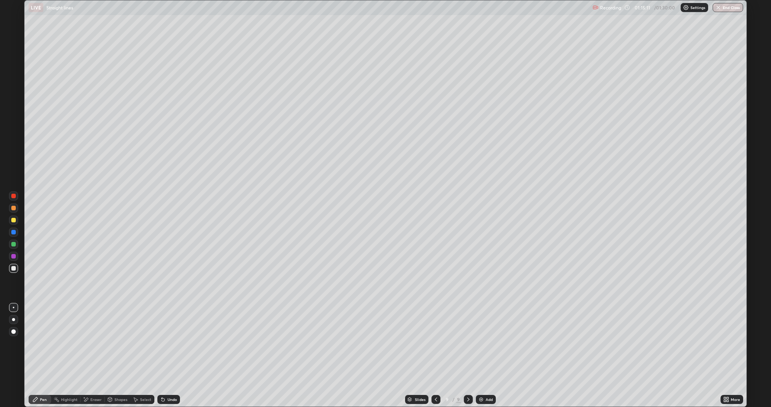
click at [14, 220] on div at bounding box center [13, 220] width 5 height 5
click at [169, 355] on div "Undo" at bounding box center [172, 399] width 9 height 4
click at [95, 355] on div "Eraser" at bounding box center [95, 399] width 11 height 4
click at [46, 355] on div "Pen" at bounding box center [40, 399] width 23 height 9
click at [171, 355] on div "Undo" at bounding box center [172, 399] width 9 height 4
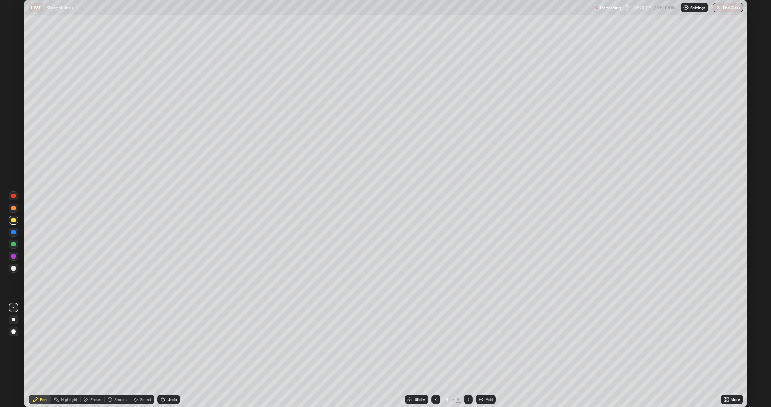
click at [171, 355] on div "Undo" at bounding box center [172, 399] width 9 height 4
click at [86, 355] on icon at bounding box center [86, 399] width 4 height 4
click at [14, 355] on icon at bounding box center [14, 361] width 6 height 6
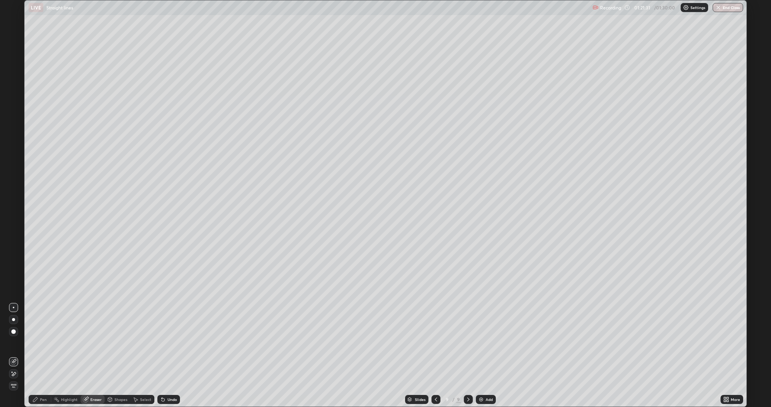
click at [38, 355] on icon at bounding box center [35, 399] width 6 height 6
click at [14, 244] on div at bounding box center [13, 244] width 5 height 5
click at [488, 355] on div "Add" at bounding box center [489, 399] width 7 height 4
click at [435, 355] on icon at bounding box center [436, 399] width 6 height 6
click at [467, 355] on icon at bounding box center [468, 399] width 6 height 6
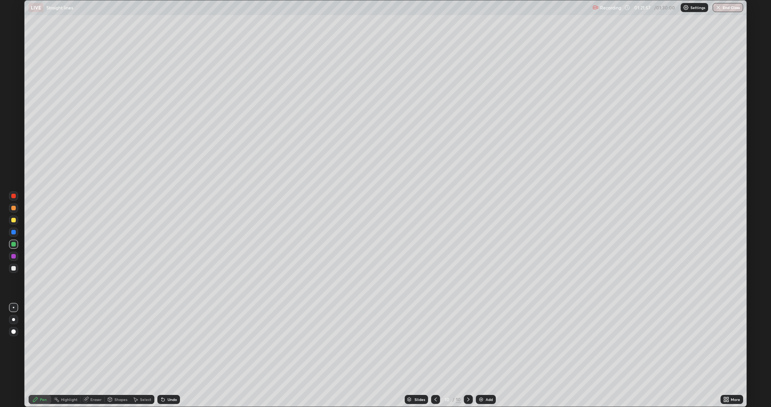
click at [435, 355] on icon at bounding box center [436, 399] width 6 height 6
click at [468, 355] on icon at bounding box center [468, 399] width 6 height 6
click at [433, 355] on icon at bounding box center [436, 399] width 6 height 6
click at [466, 355] on icon at bounding box center [468, 399] width 6 height 6
click at [171, 355] on div "Undo" at bounding box center [172, 399] width 9 height 4
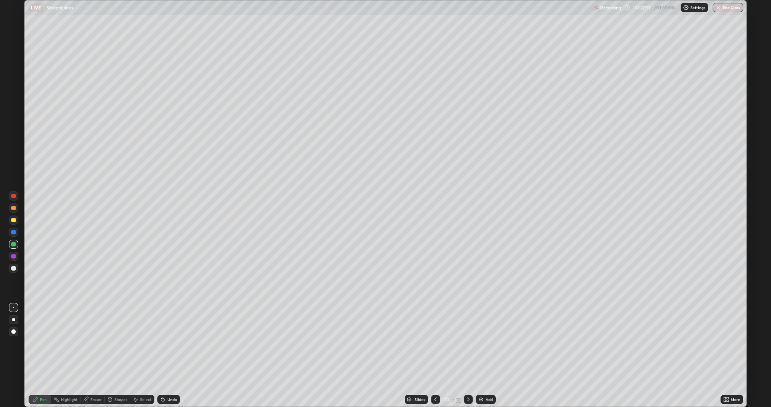
click at [162, 355] on icon at bounding box center [163, 399] width 3 height 3
click at [435, 355] on icon at bounding box center [436, 399] width 6 height 6
click at [468, 355] on icon at bounding box center [468, 399] width 6 height 6
click at [433, 355] on icon at bounding box center [436, 399] width 6 height 6
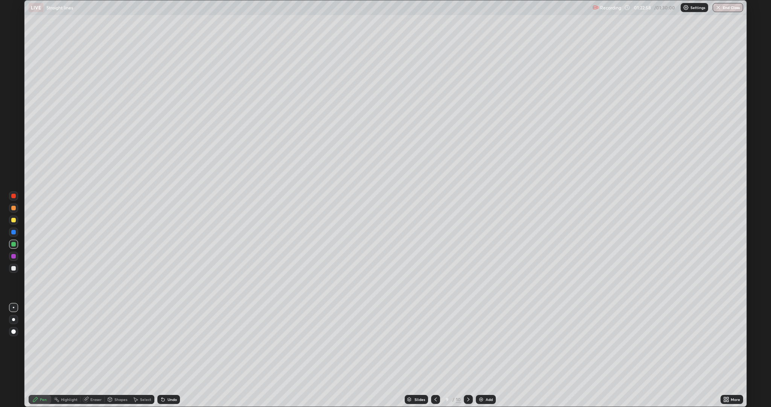
click at [466, 355] on icon at bounding box center [468, 399] width 6 height 6
click at [725, 9] on button "End Class" at bounding box center [729, 7] width 30 height 9
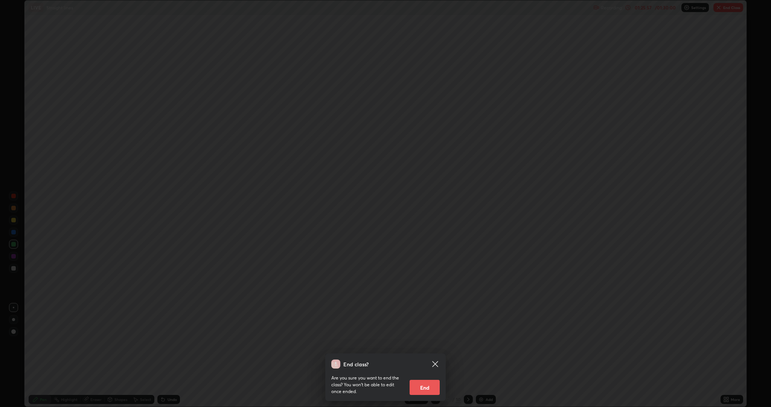
click at [430, 355] on button "End" at bounding box center [425, 387] width 30 height 15
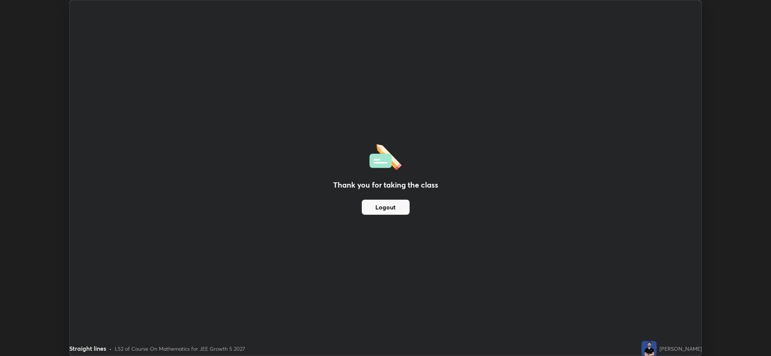
scroll to position [37297, 36881]
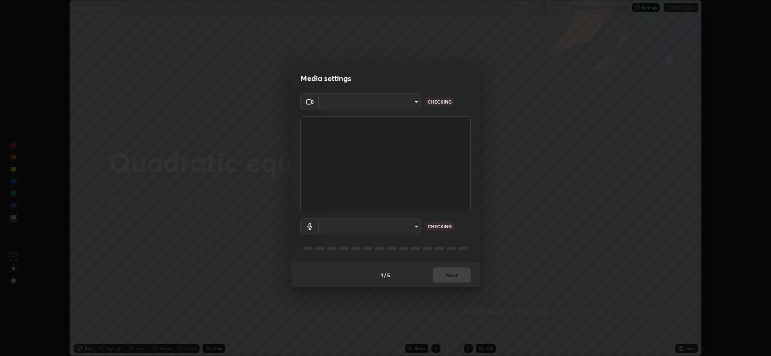
scroll to position [356, 771]
type input "8e34b32ae20a4f0b69f26c930565ddc5c539dbbcd65903d385f91d3a570b2700"
type input "664c4323d255d8e58a9214b6a9055a4be341b7fbfbb270b2ade32e56b3669ea3"
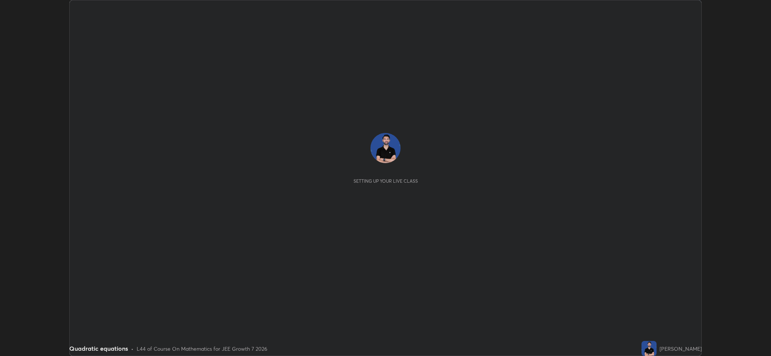
scroll to position [356, 771]
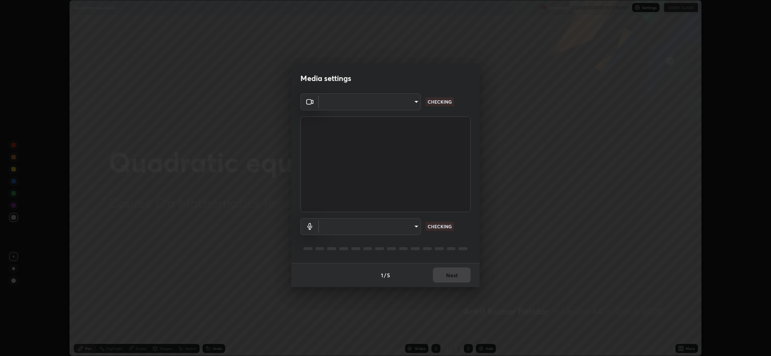
type input "8e34b32ae20a4f0b69f26c930565ddc5c539dbbcd65903d385f91d3a570b2700"
type input "664c4323d255d8e58a9214b6a9055a4be341b7fbfbb270b2ade32e56b3669ea3"
